Goal: Transaction & Acquisition: Purchase product/service

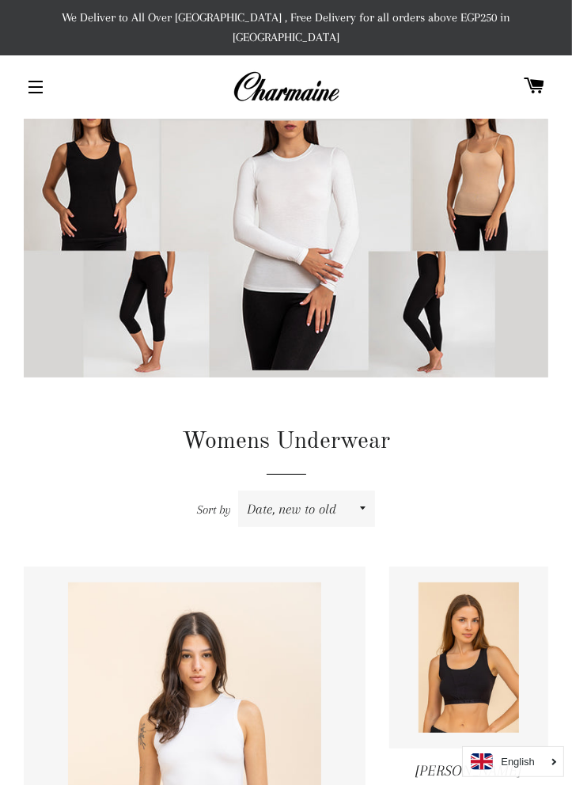
click at [45, 70] on button "Site navigation" at bounding box center [36, 87] width 40 height 40
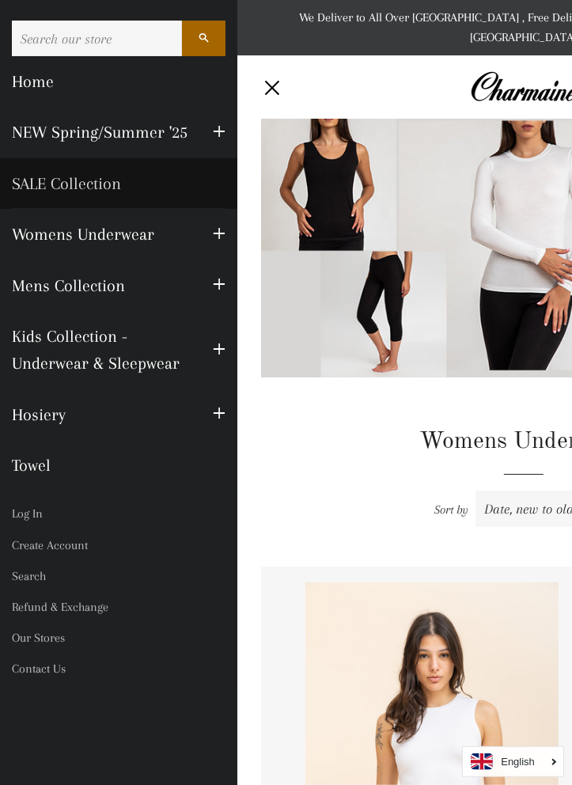
click at [117, 184] on link "SALE Collection" at bounding box center [118, 183] width 237 height 51
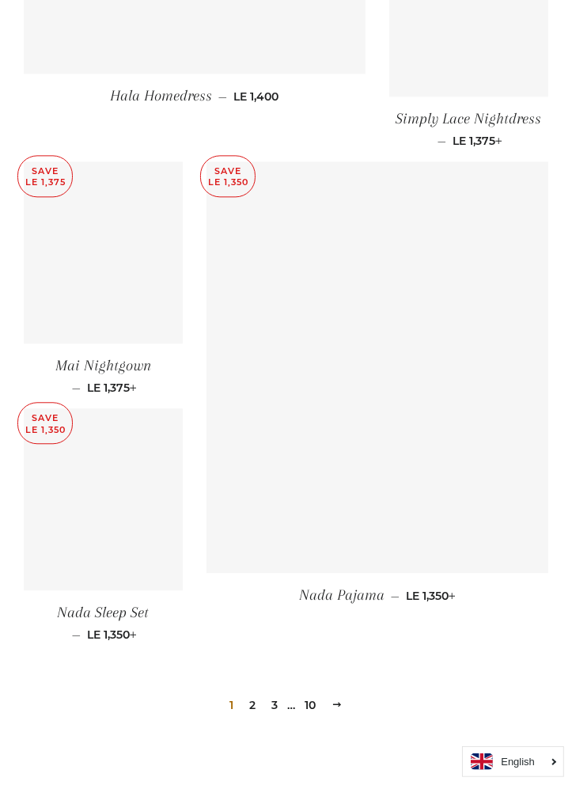
scroll to position [2077, 0]
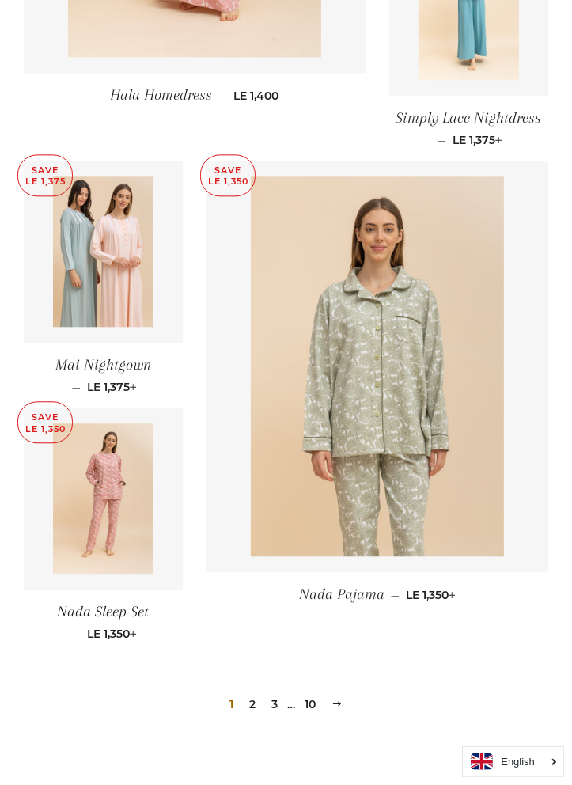
click at [252, 692] on link "2" at bounding box center [252, 704] width 19 height 24
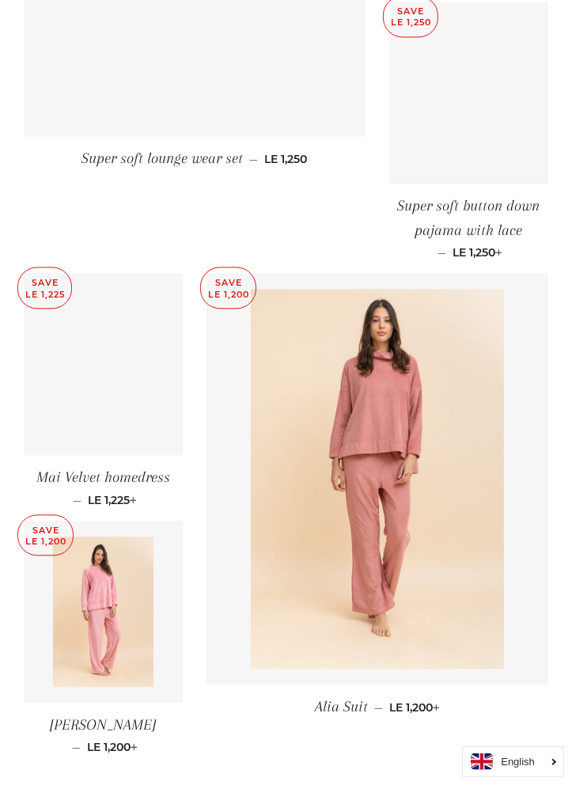
scroll to position [1926, 0]
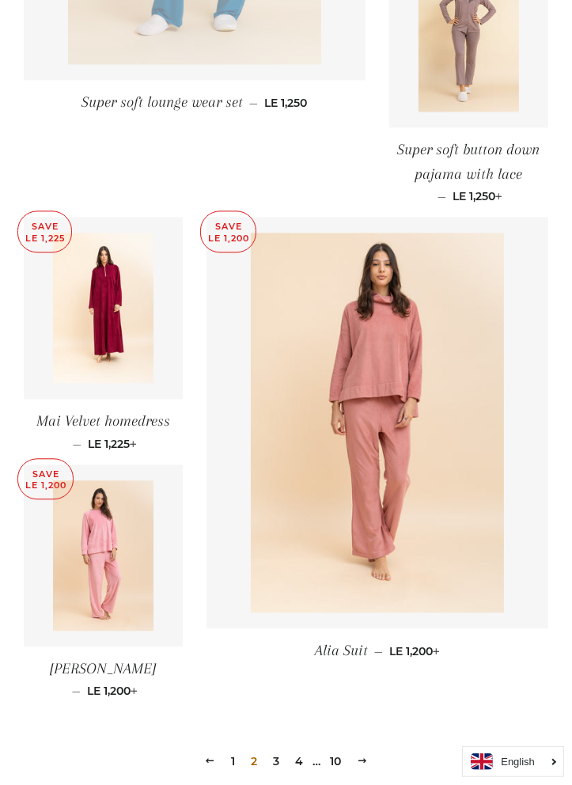
scroll to position [2002, 0]
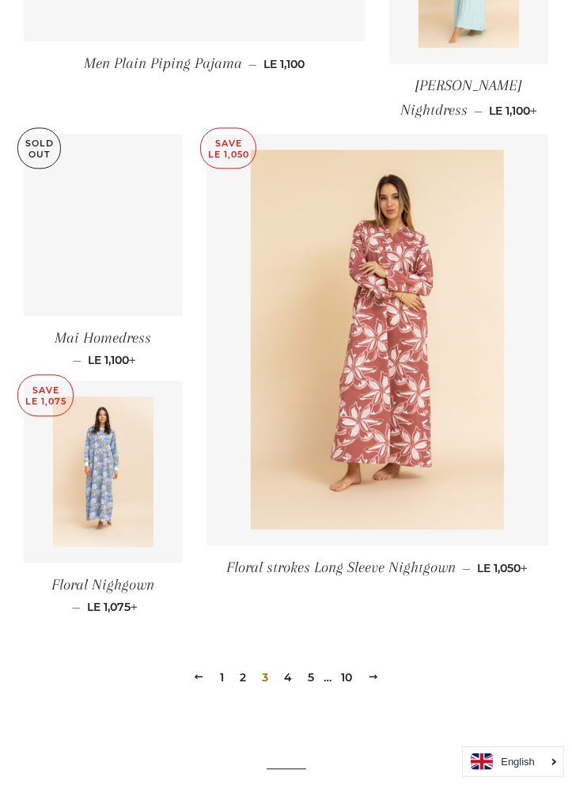
scroll to position [2094, 0]
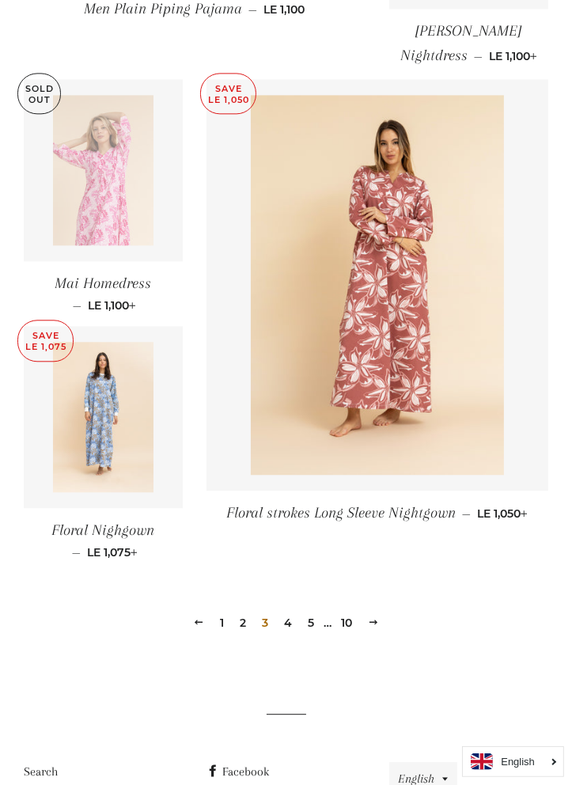
click at [305, 611] on link "5" at bounding box center [310, 623] width 19 height 24
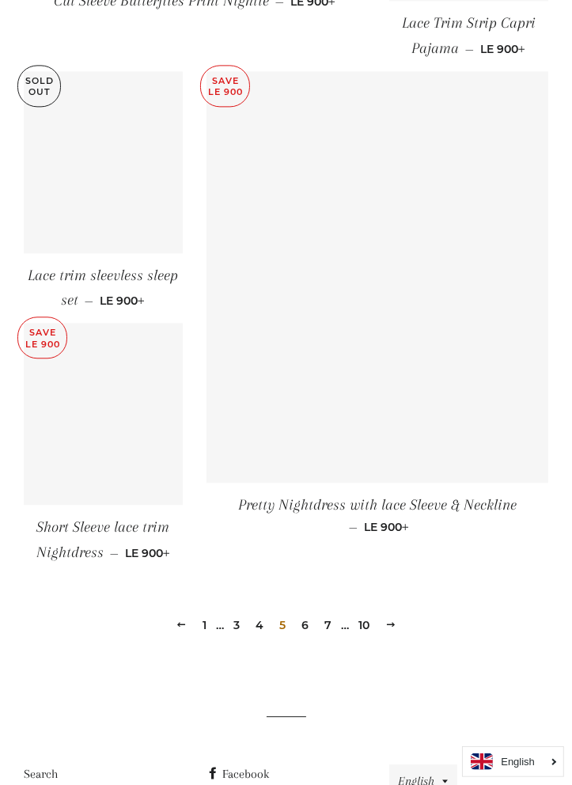
scroll to position [2134, 0]
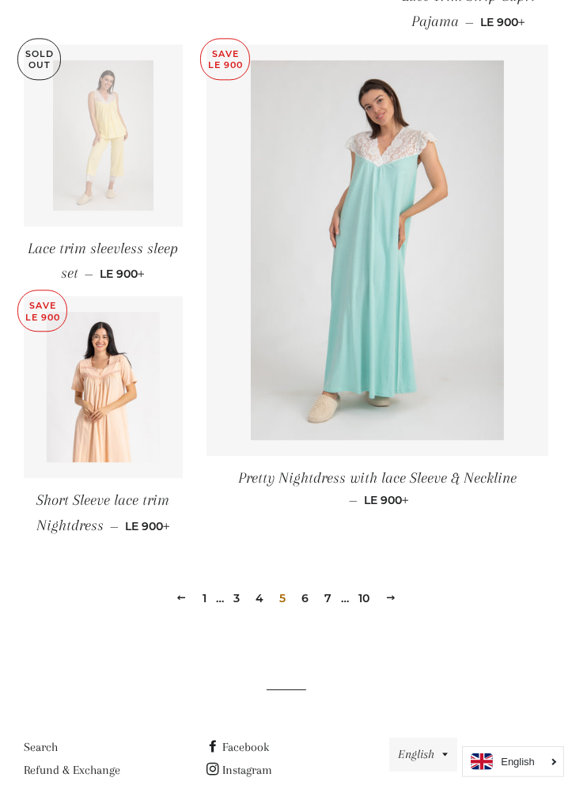
click at [262, 595] on link "4" at bounding box center [259, 598] width 21 height 24
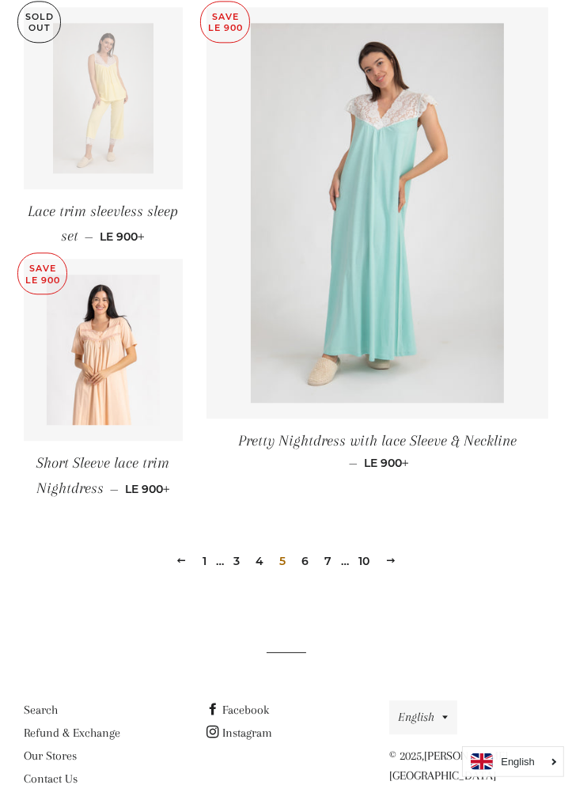
scroll to position [2196, 0]
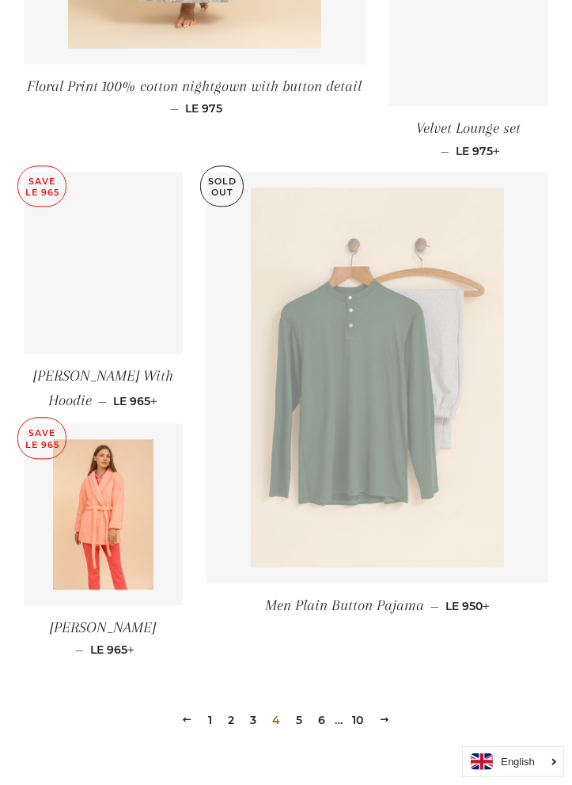
scroll to position [2040, 0]
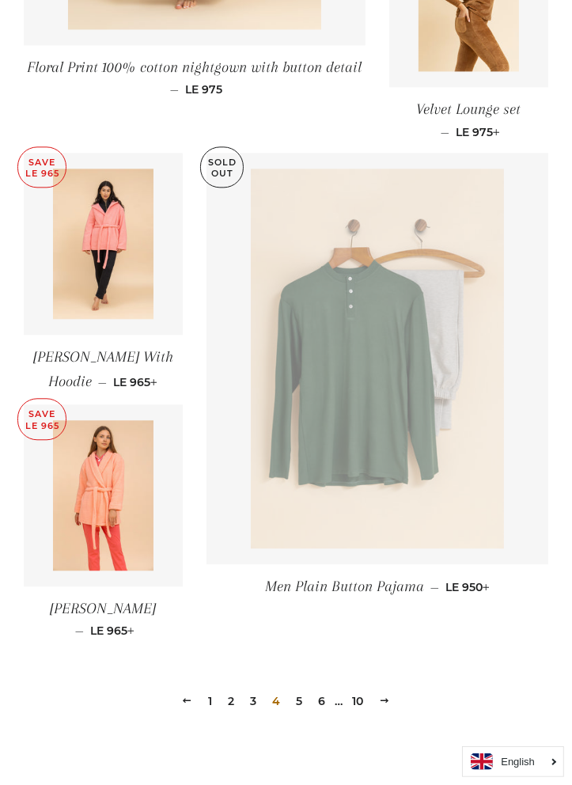
click at [297, 689] on link "5" at bounding box center [299, 701] width 19 height 24
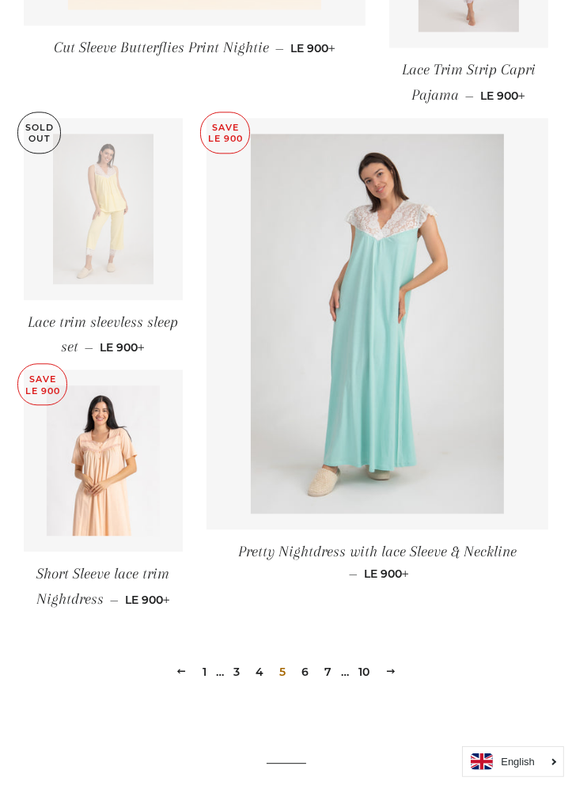
scroll to position [2061, 0]
click at [305, 671] on link "6" at bounding box center [305, 671] width 20 height 24
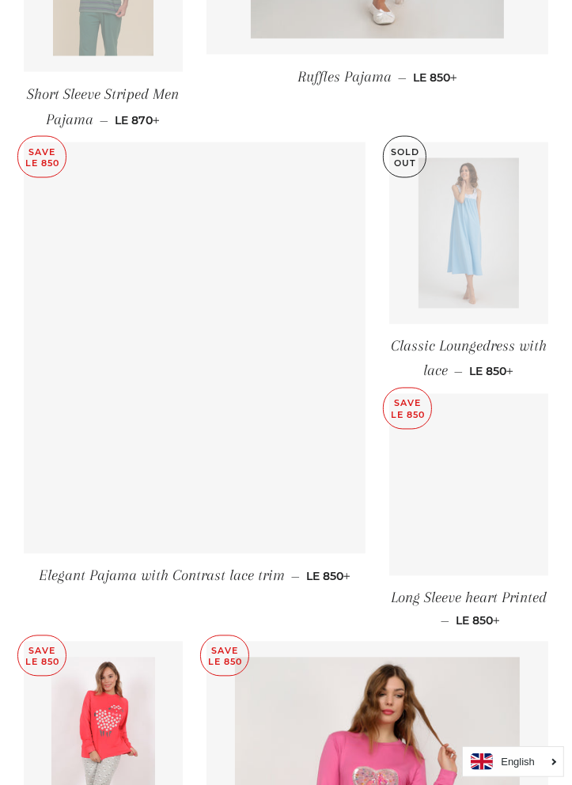
scroll to position [1549, 0]
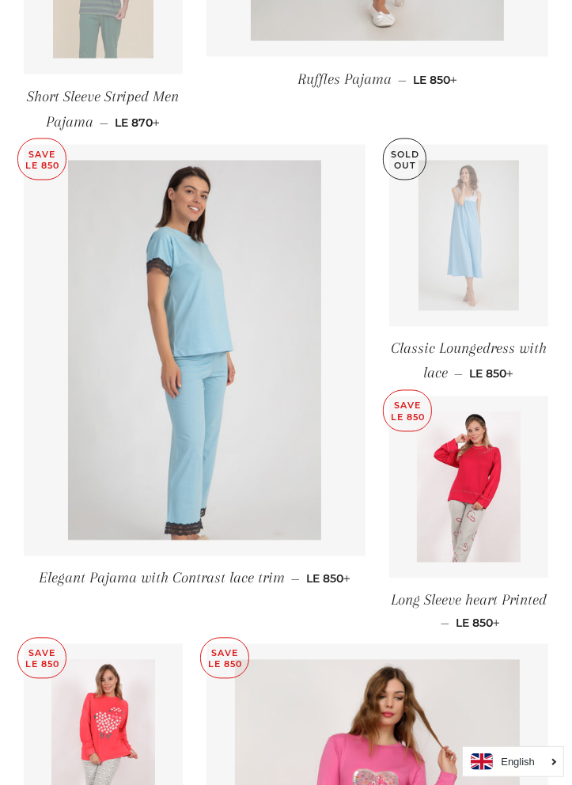
click at [498, 592] on span "Long Sleeve heart Printed" at bounding box center [469, 600] width 156 height 17
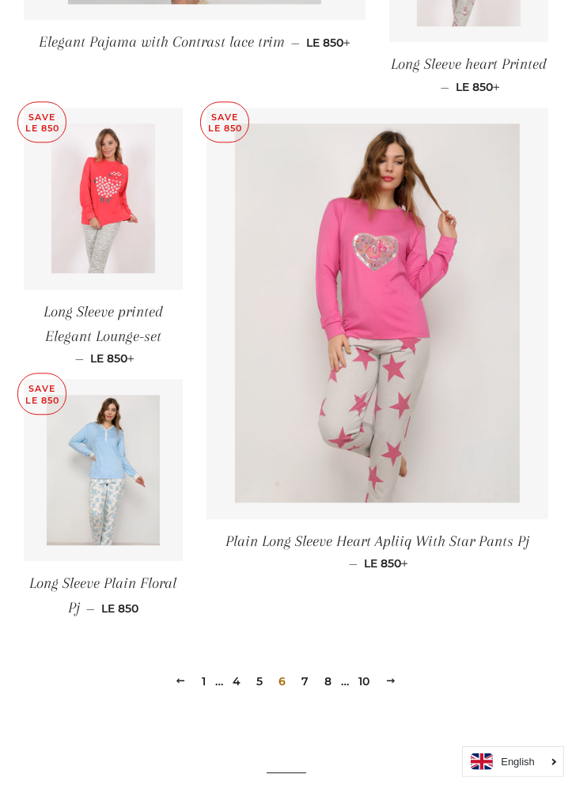
scroll to position [2092, 0]
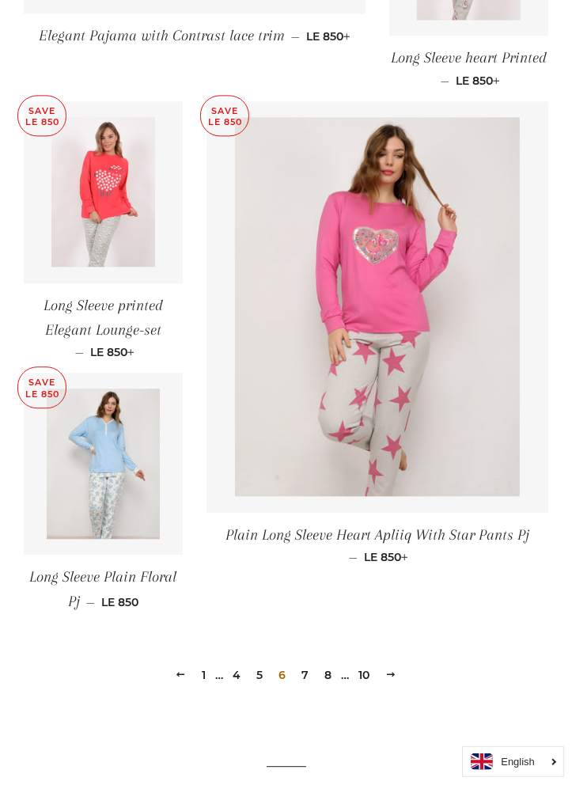
click at [304, 663] on link "7" at bounding box center [306, 675] width 20 height 24
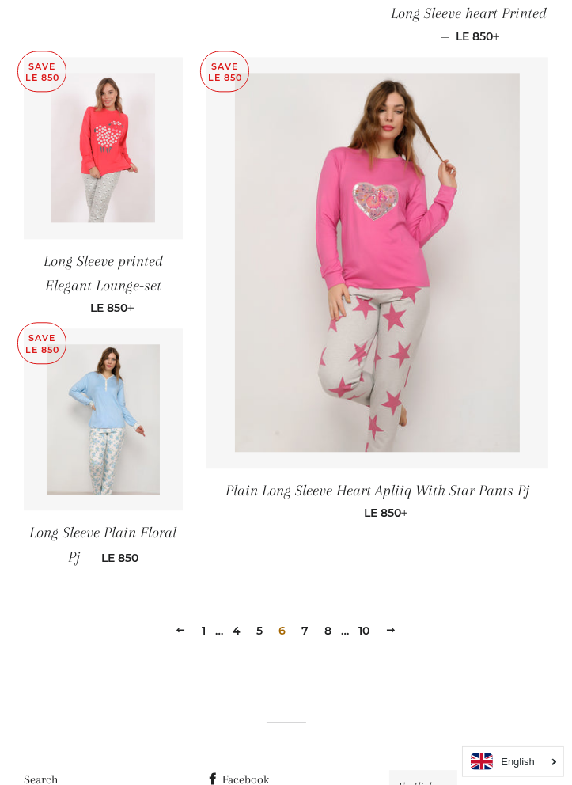
scroll to position [2155, 0]
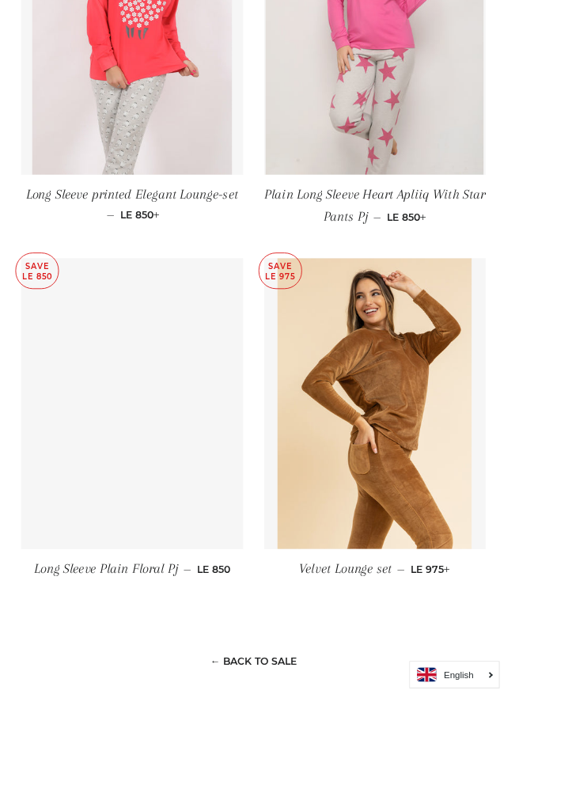
scroll to position [1355, 0]
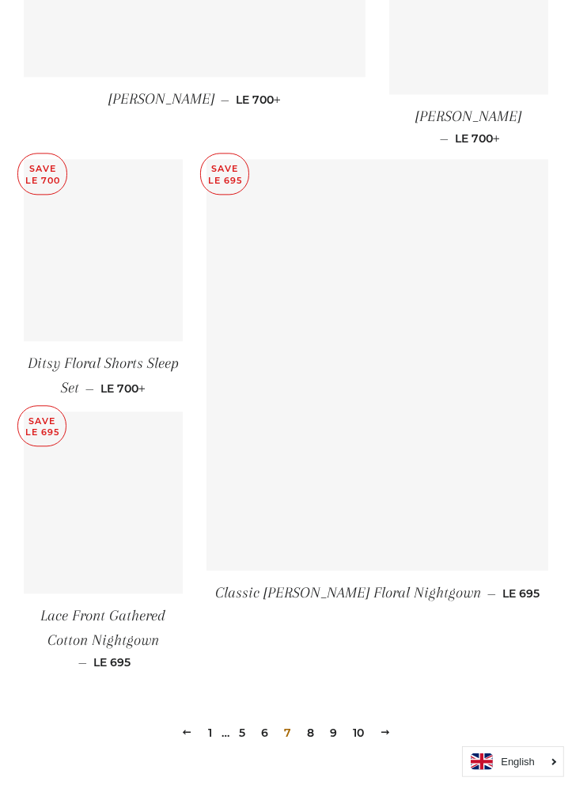
scroll to position [1987, 0]
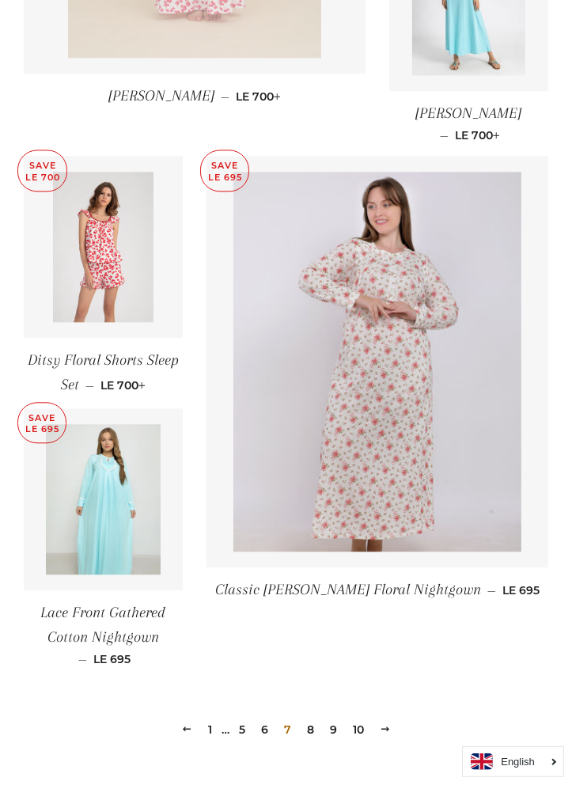
click at [306, 718] on link "8" at bounding box center [311, 730] width 20 height 24
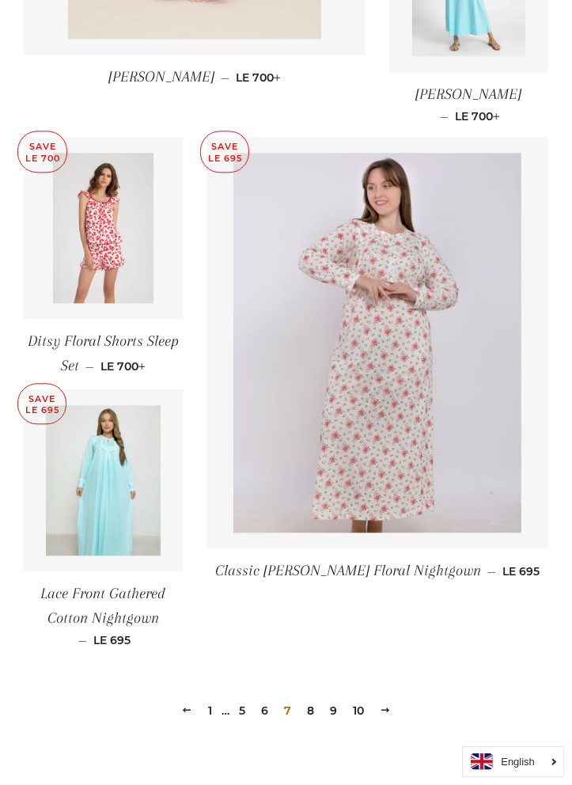
scroll to position [2032, 0]
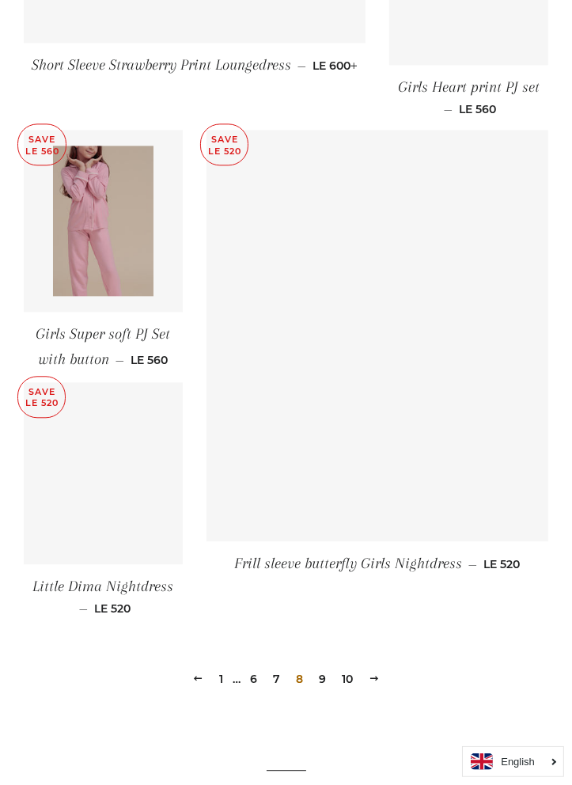
scroll to position [2039, 0]
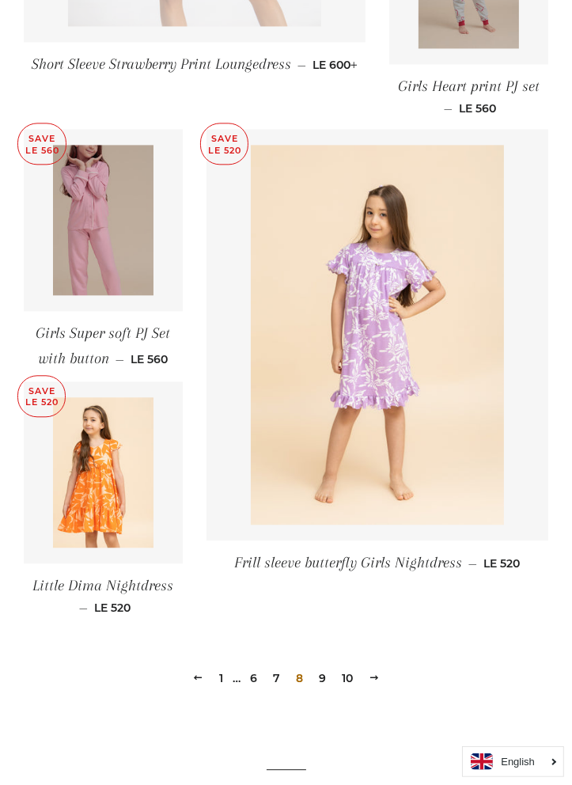
click at [323, 666] on link "9" at bounding box center [322, 678] width 20 height 24
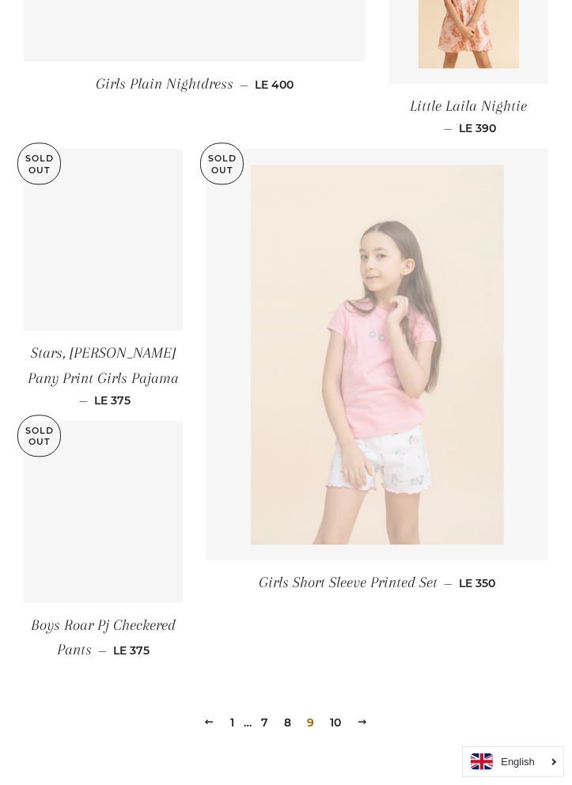
scroll to position [2143, 0]
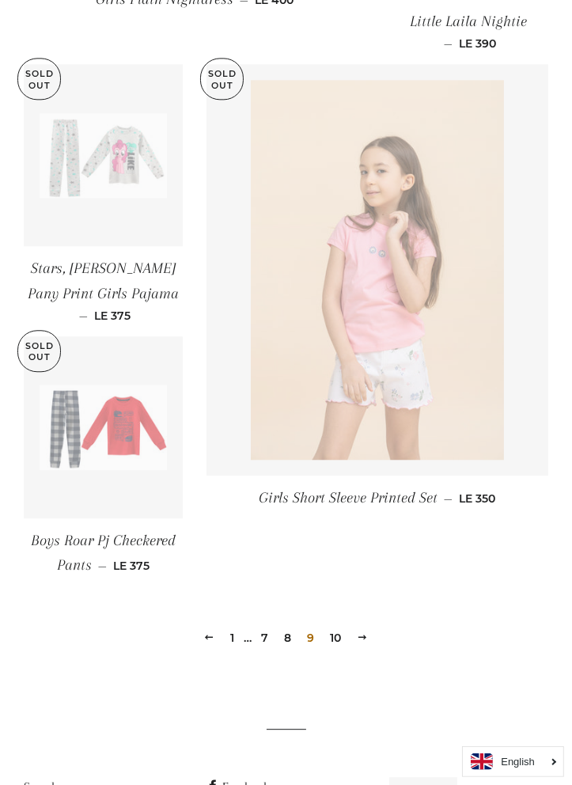
click at [339, 626] on link "10" at bounding box center [336, 638] width 24 height 24
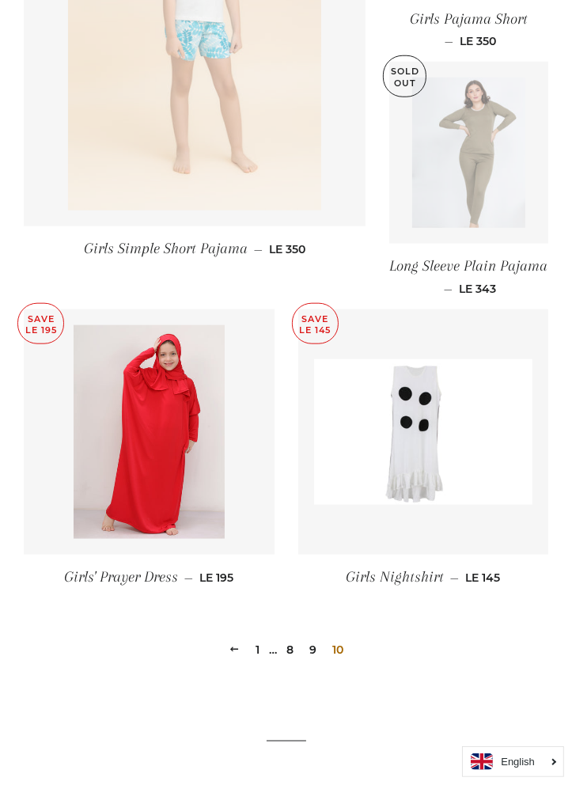
scroll to position [873, 0]
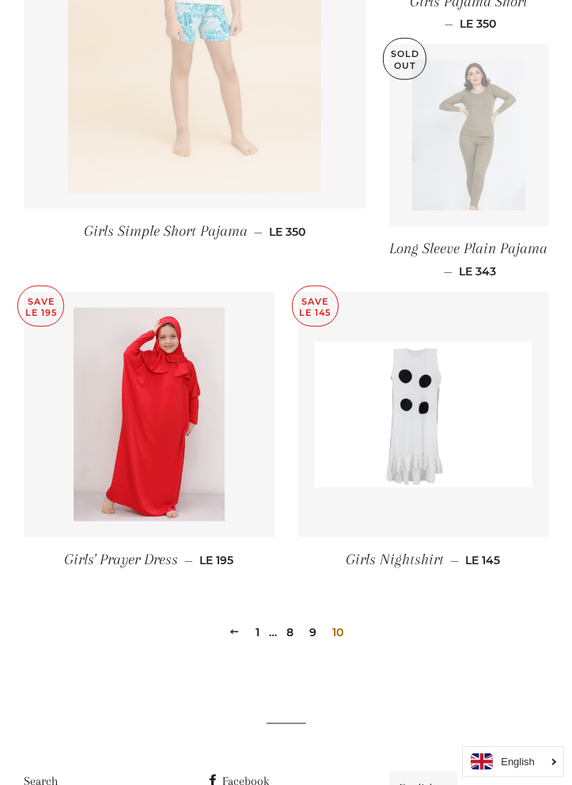
click at [256, 620] on link "1" at bounding box center [257, 632] width 17 height 24
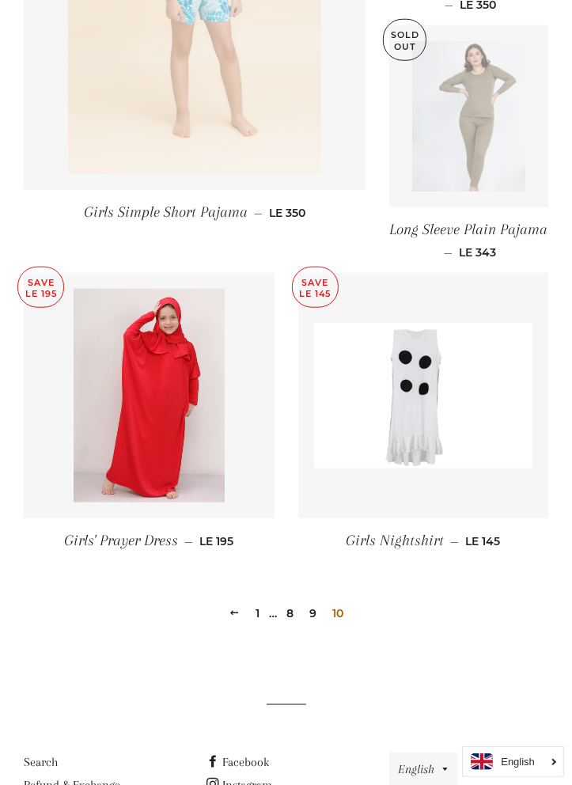
scroll to position [918, 0]
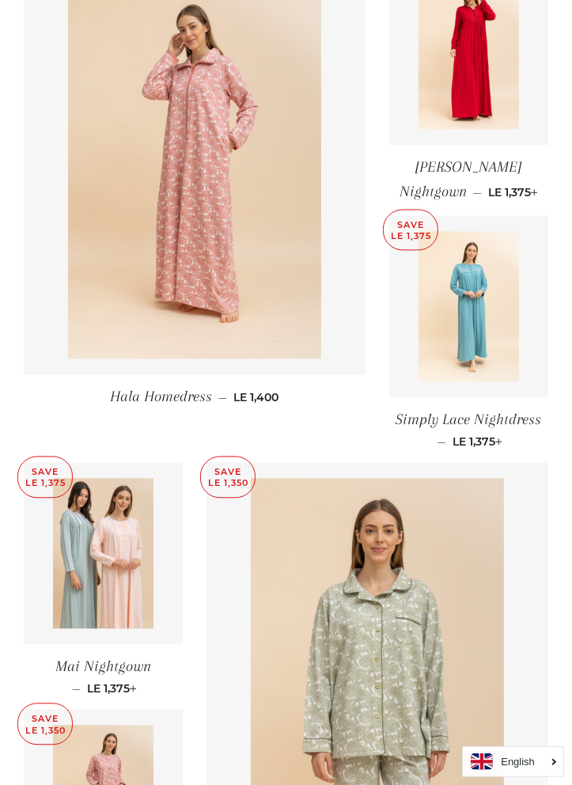
scroll to position [2129, 0]
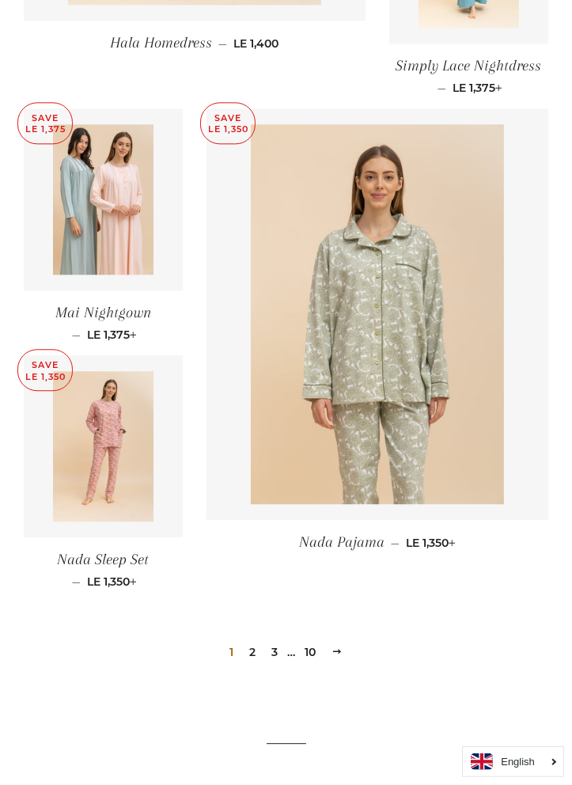
click at [274, 640] on link "3" at bounding box center [274, 652] width 19 height 24
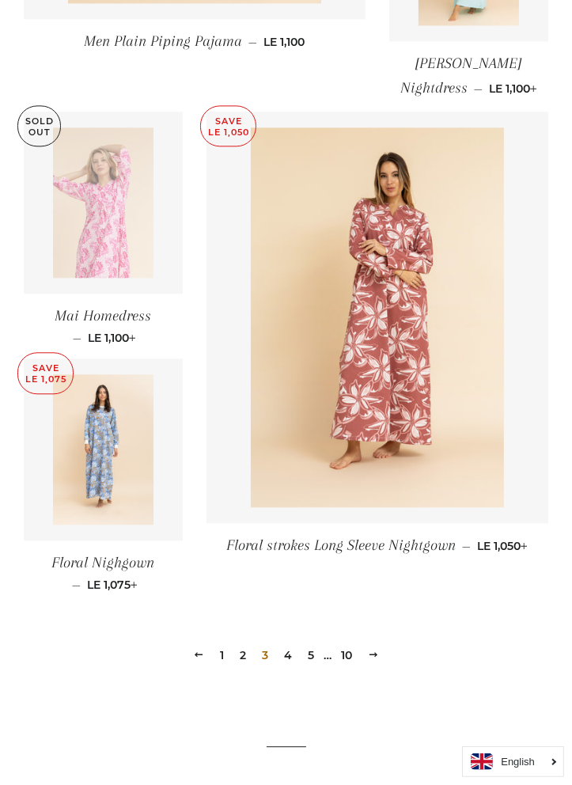
scroll to position [2094, 0]
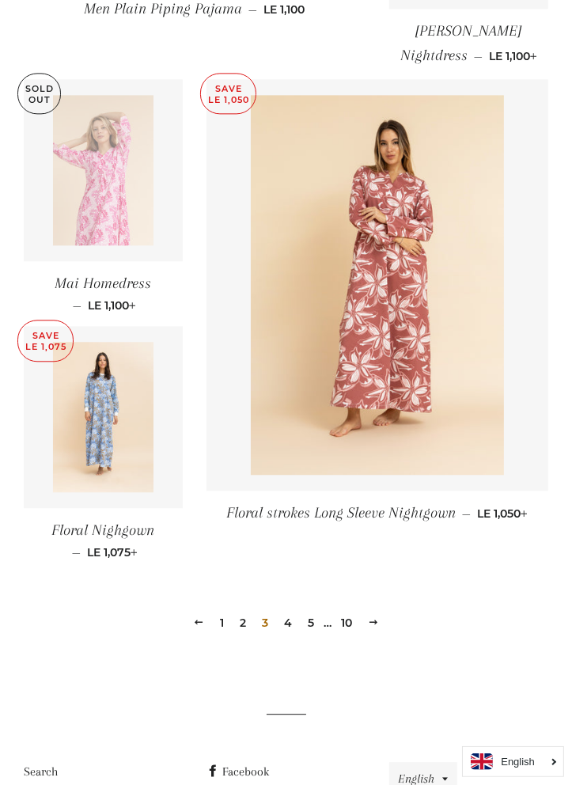
click at [288, 611] on link "4" at bounding box center [288, 623] width 21 height 24
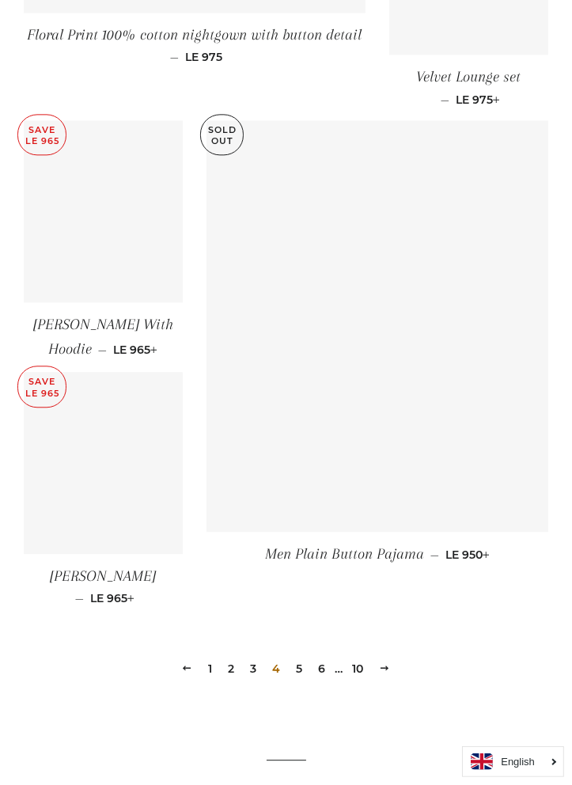
scroll to position [2076, 0]
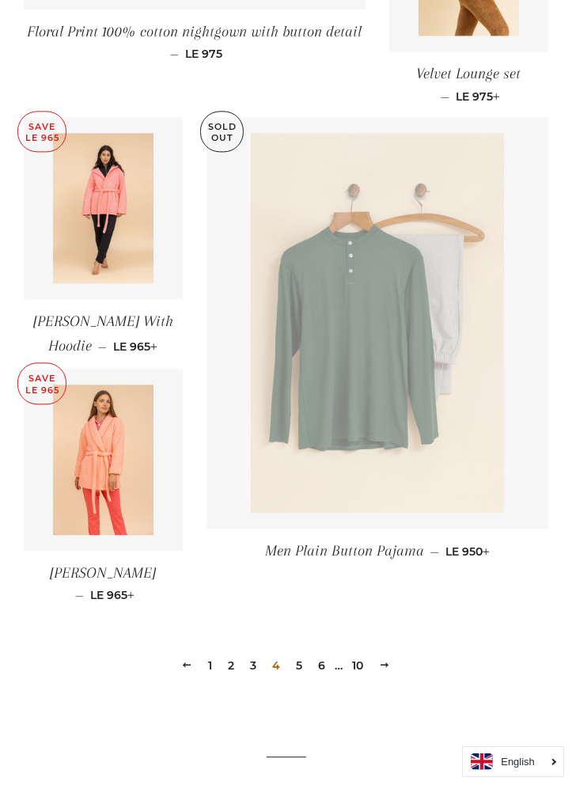
click at [300, 653] on link "5" at bounding box center [299, 665] width 19 height 24
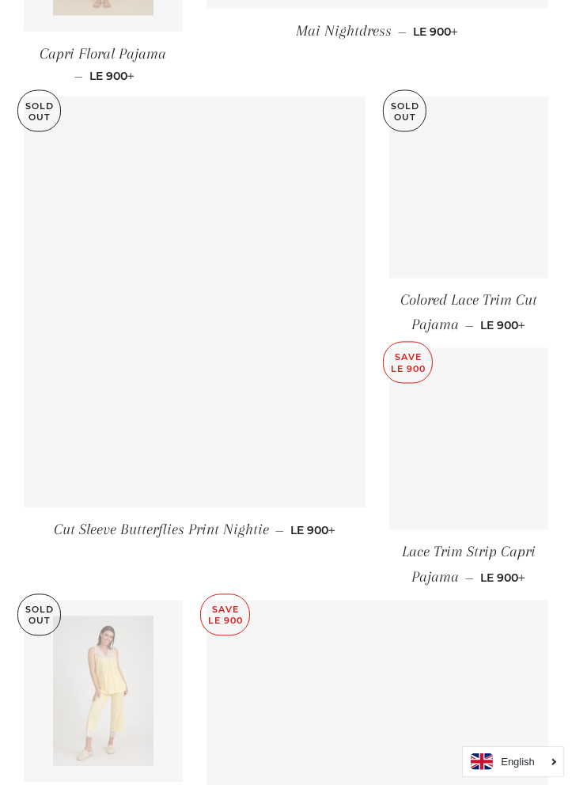
scroll to position [1580, 0]
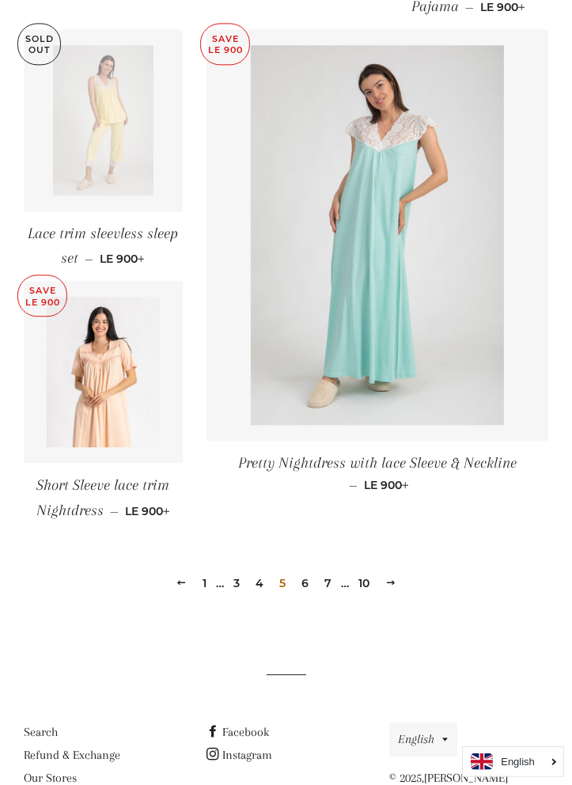
scroll to position [2210, 0]
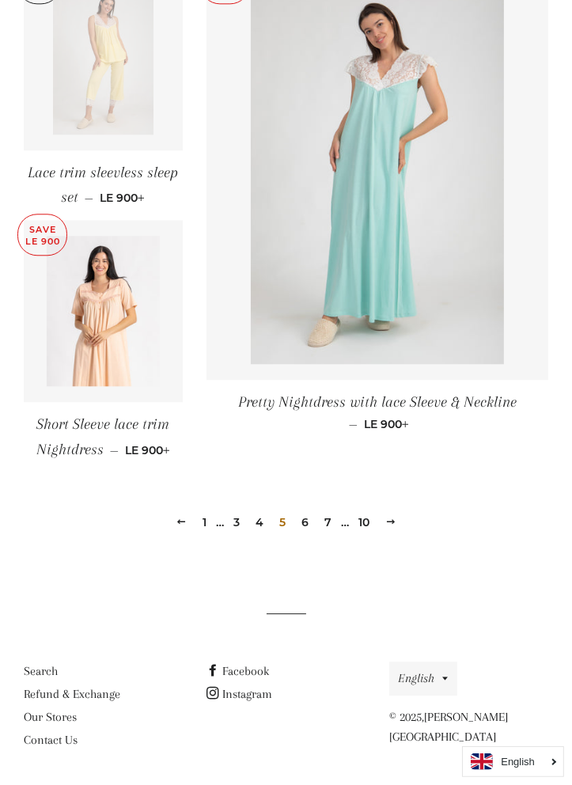
click at [305, 522] on link "6" at bounding box center [305, 522] width 20 height 24
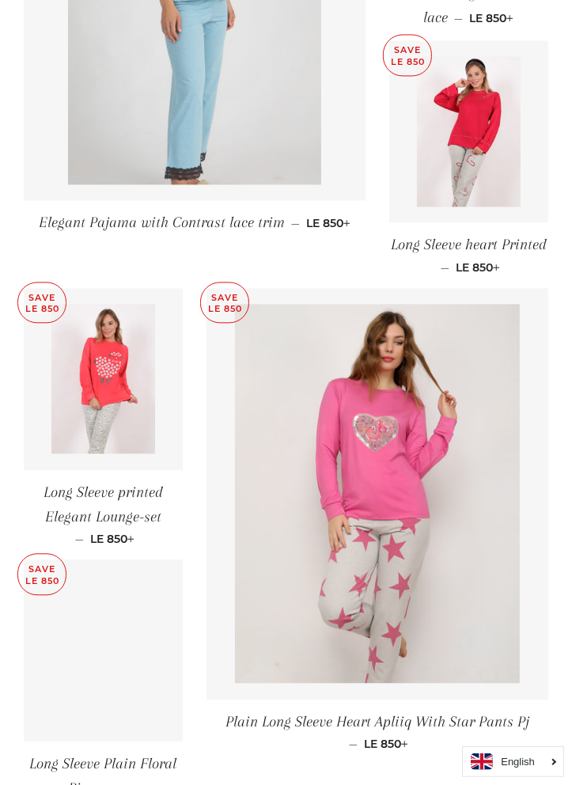
scroll to position [1918, 0]
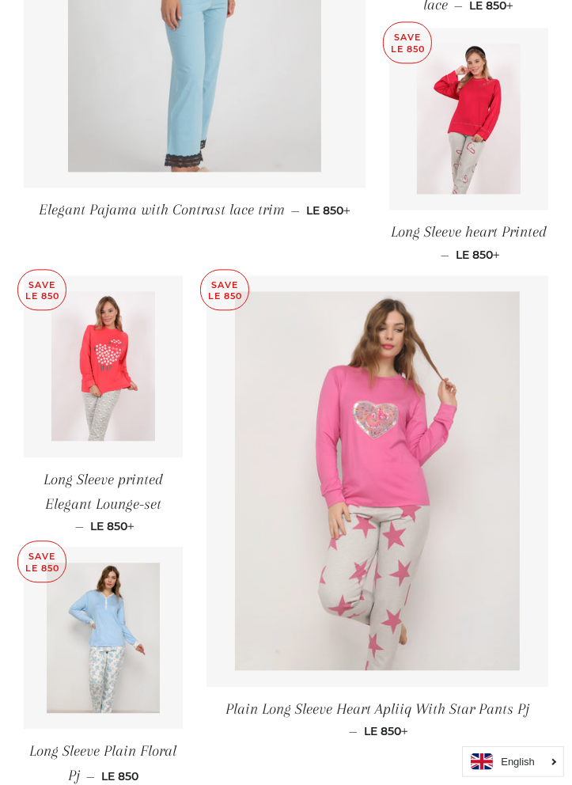
click at [476, 575] on img at bounding box center [377, 481] width 285 height 380
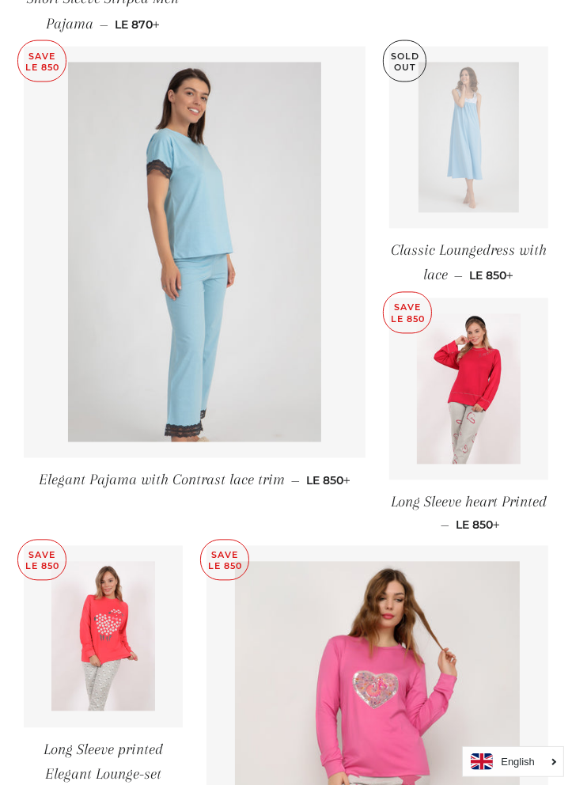
scroll to position [1648, 0]
click at [468, 585] on img at bounding box center [377, 751] width 285 height 380
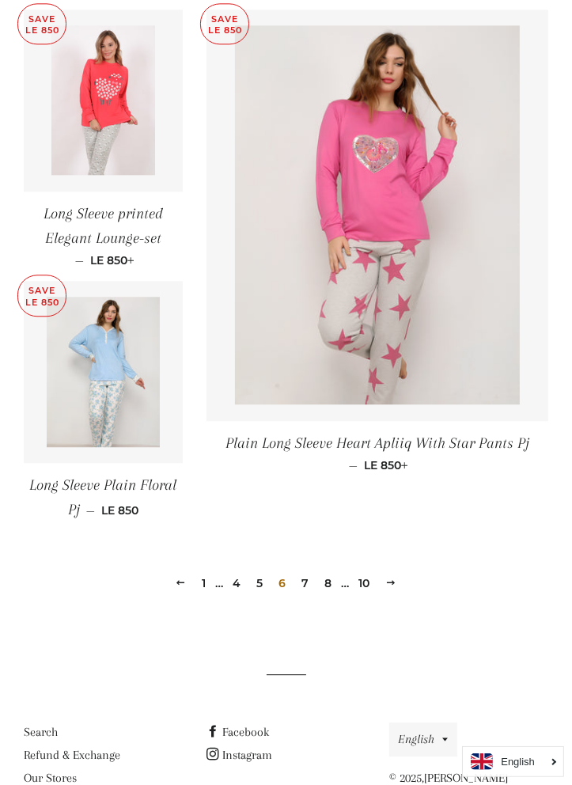
scroll to position [2225, 0]
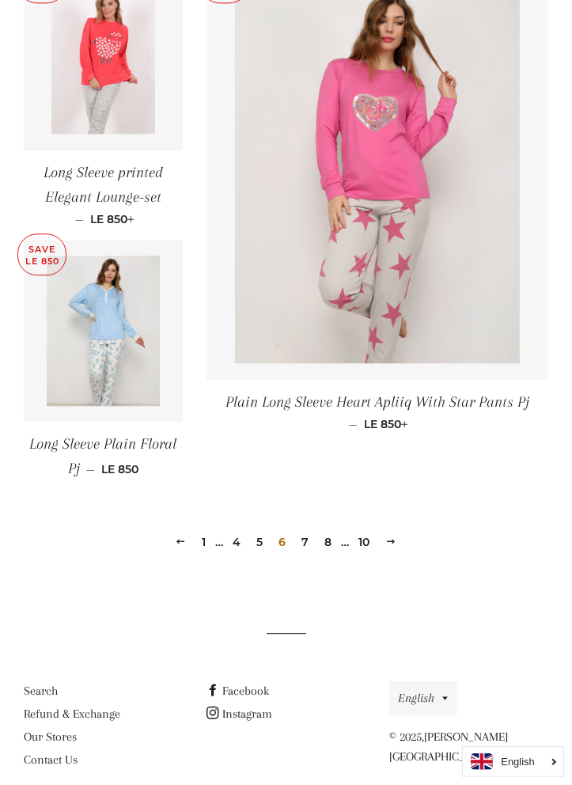
click at [305, 530] on link "7" at bounding box center [306, 542] width 20 height 24
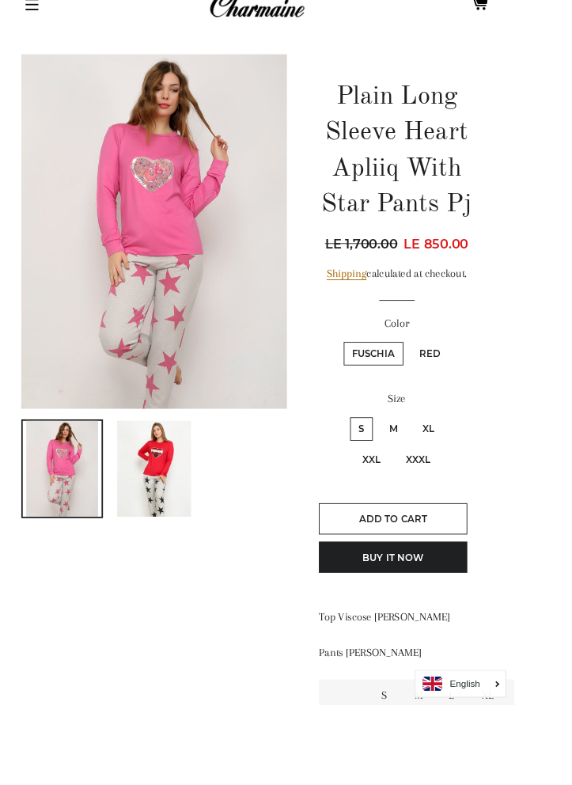
scroll to position [83, 0]
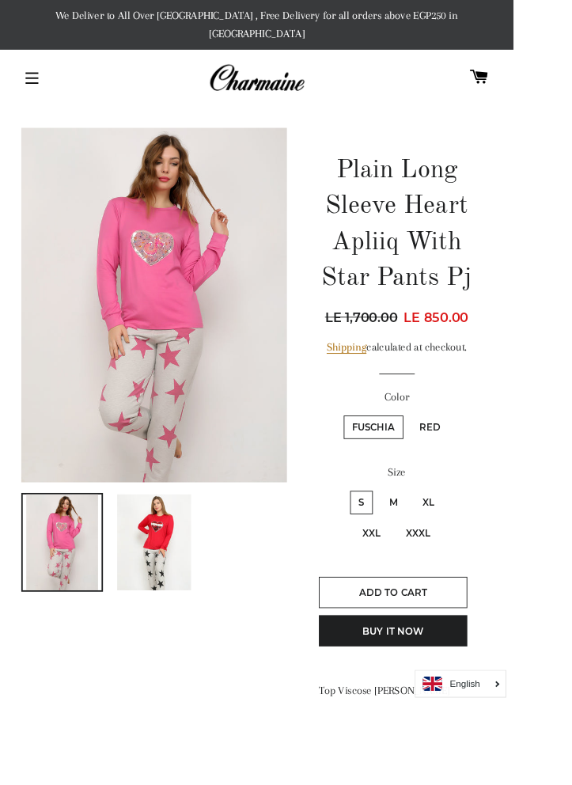
click at [438, 547] on label "M" at bounding box center [438, 560] width 28 height 26
click at [422, 544] on input "M" at bounding box center [422, 544] width 1 height 1
radio input "true"
click at [199, 605] on img at bounding box center [171, 604] width 81 height 107
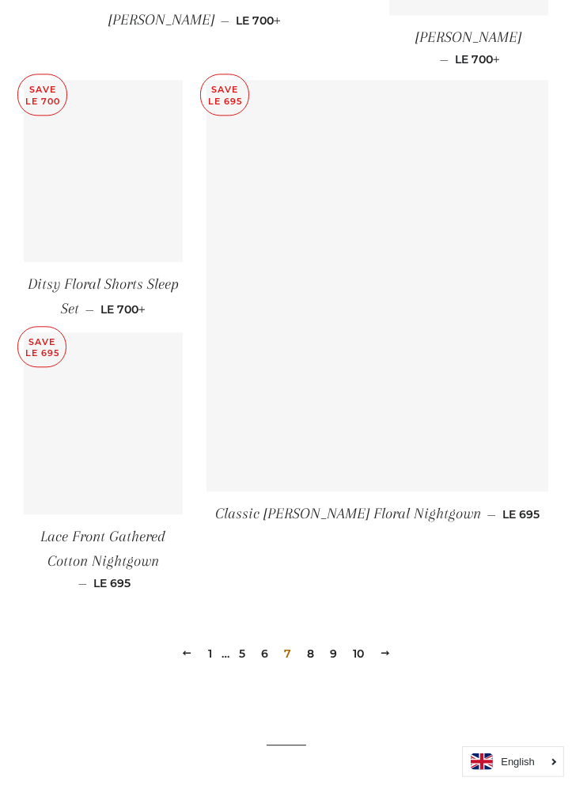
scroll to position [2064, 0]
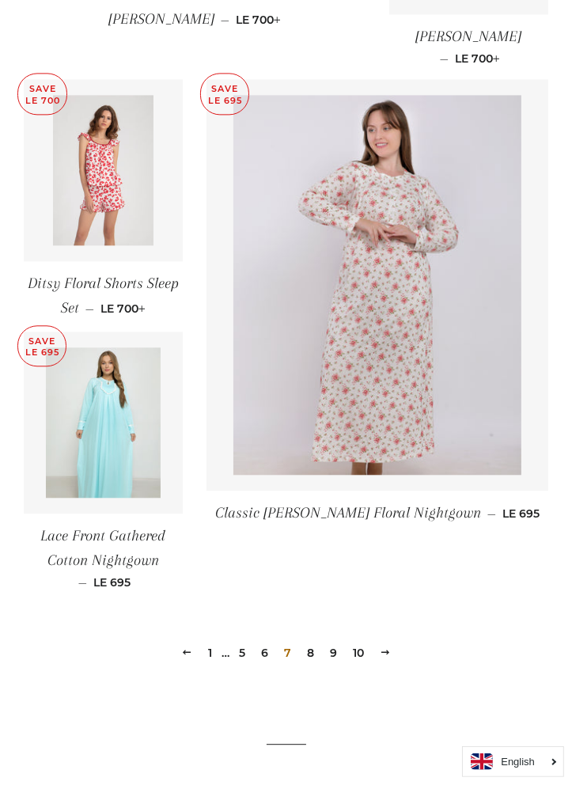
click at [316, 641] on link "8" at bounding box center [311, 653] width 20 height 24
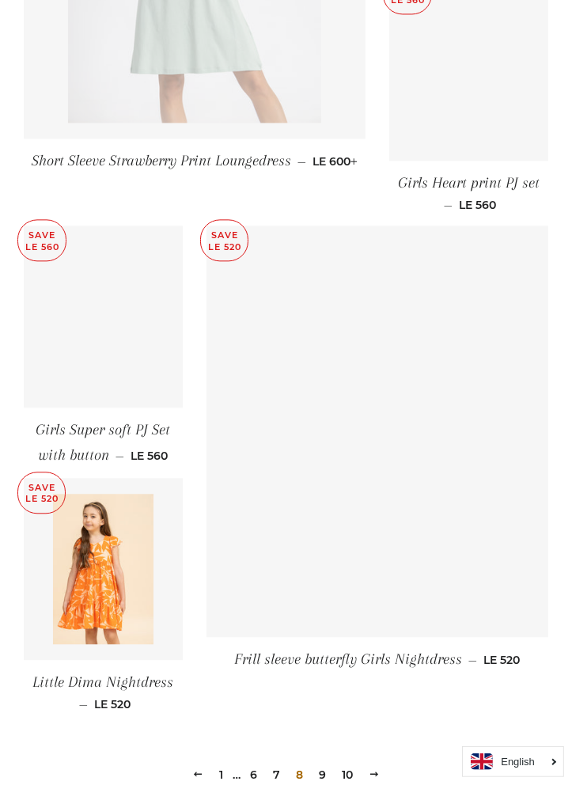
scroll to position [2099, 0]
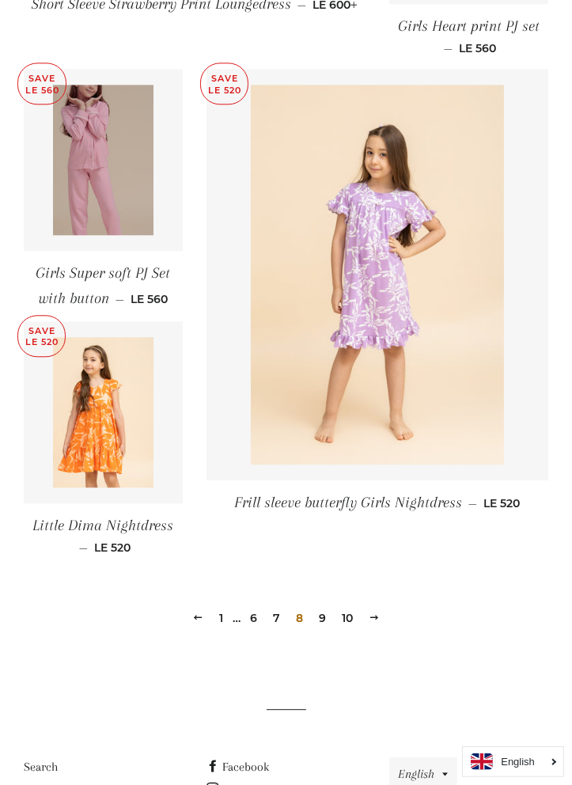
click at [253, 606] on link "6" at bounding box center [254, 618] width 20 height 24
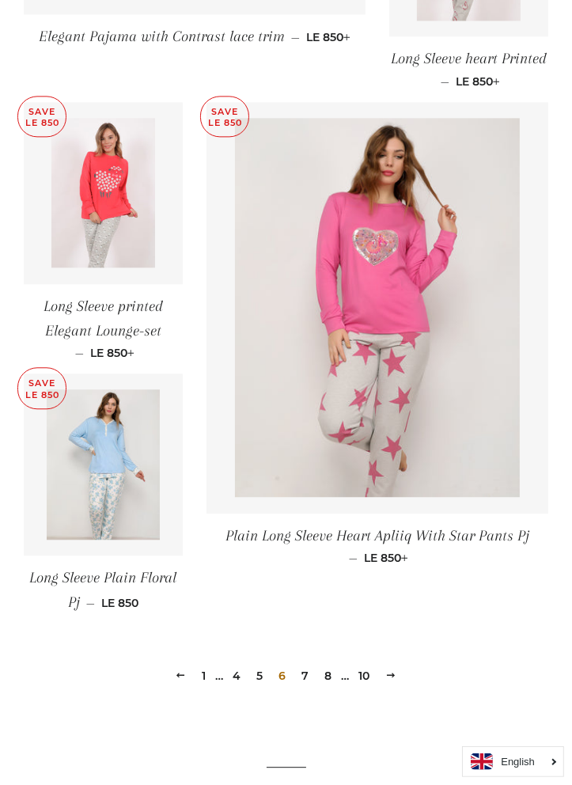
scroll to position [2148, 0]
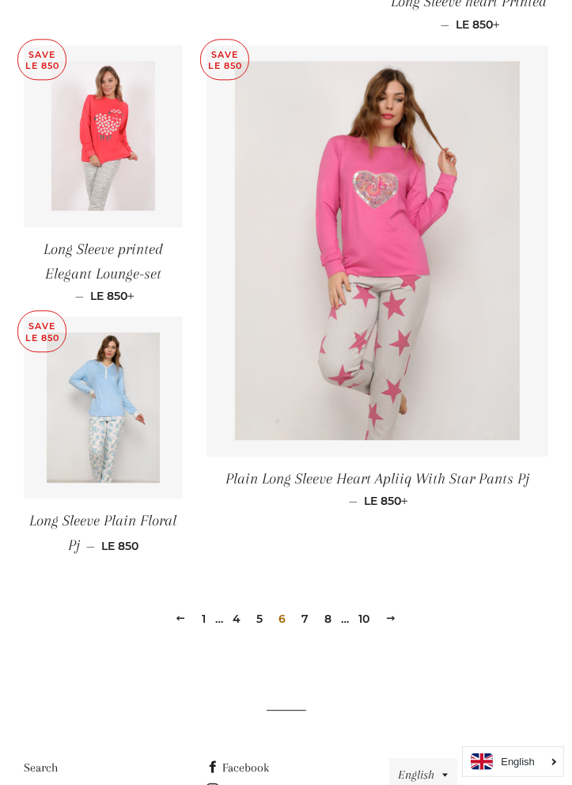
click at [259, 607] on link "5" at bounding box center [260, 619] width 19 height 24
